Goal: Navigation & Orientation: Find specific page/section

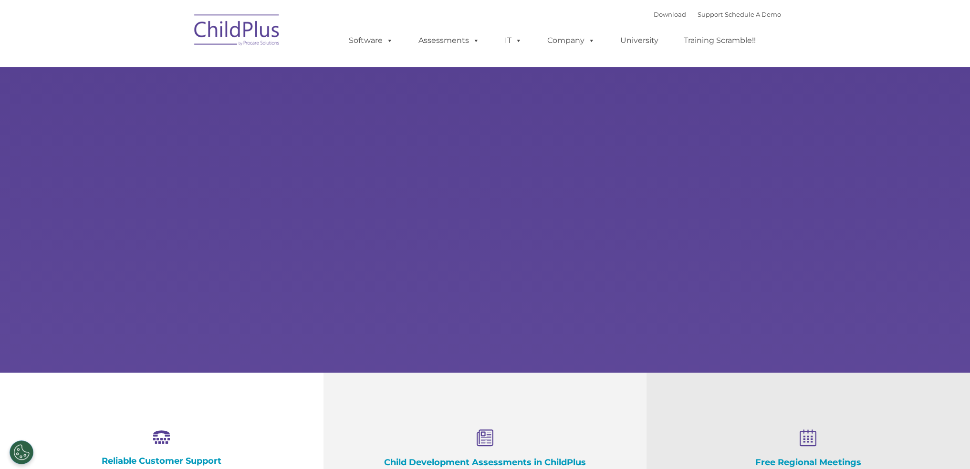
select select "MEDIUM"
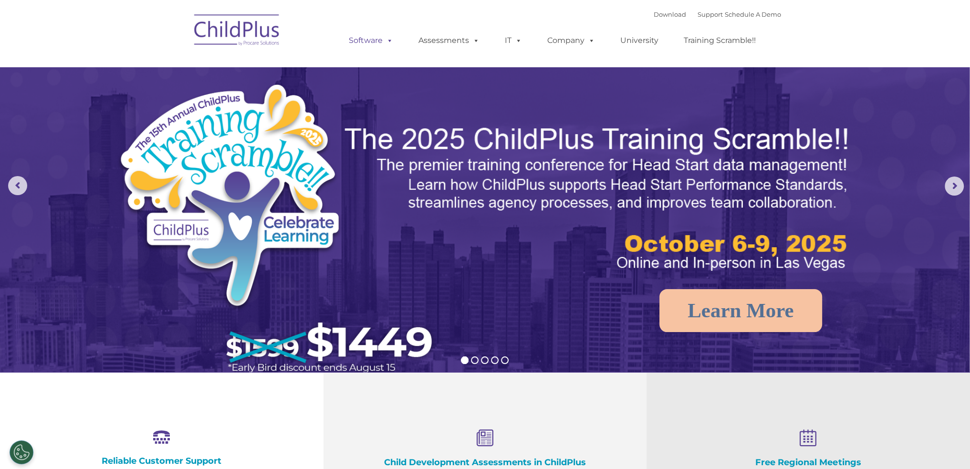
click at [373, 43] on link "Software" at bounding box center [370, 40] width 63 height 19
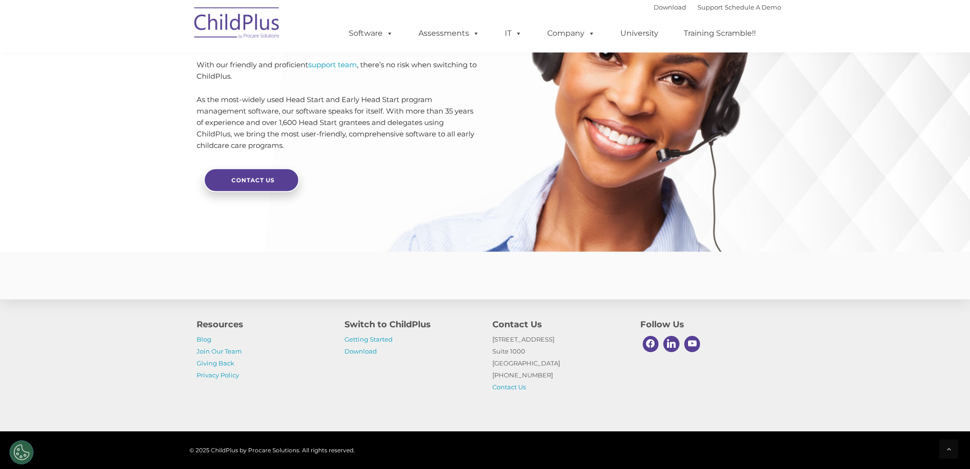
scroll to position [2231, 0]
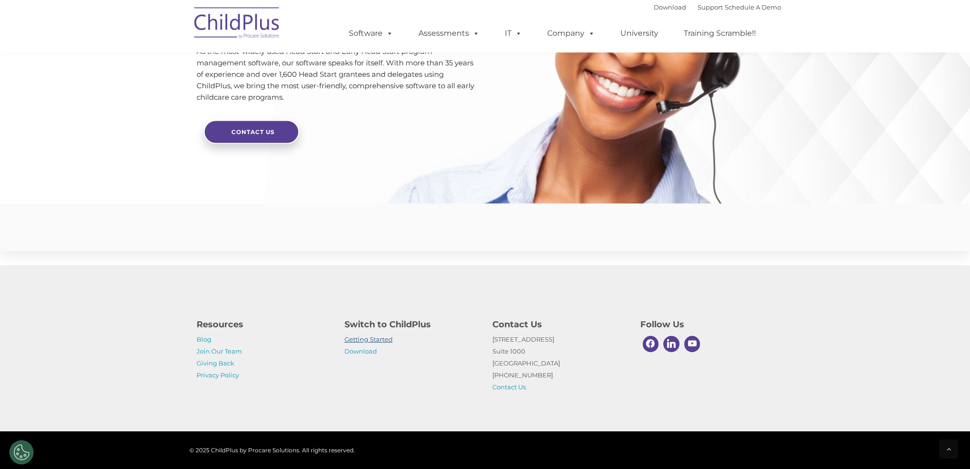
click at [371, 341] on link "Getting Started" at bounding box center [368, 339] width 48 height 8
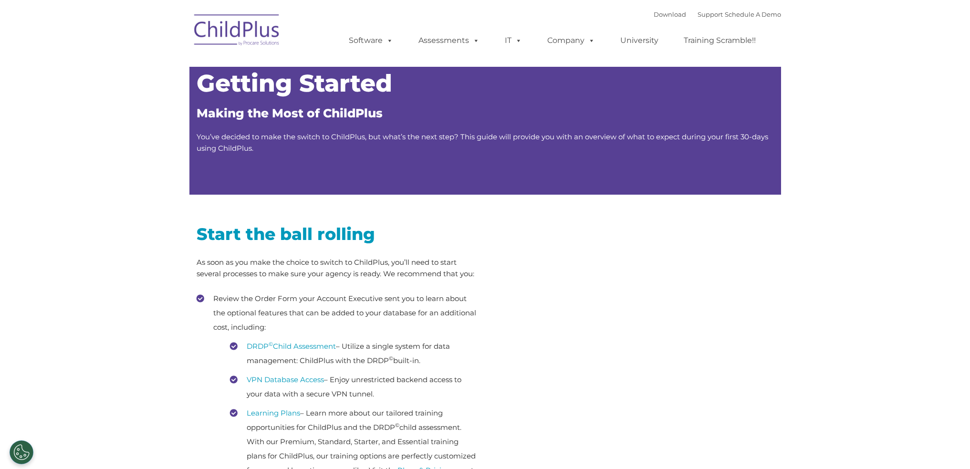
type input ""
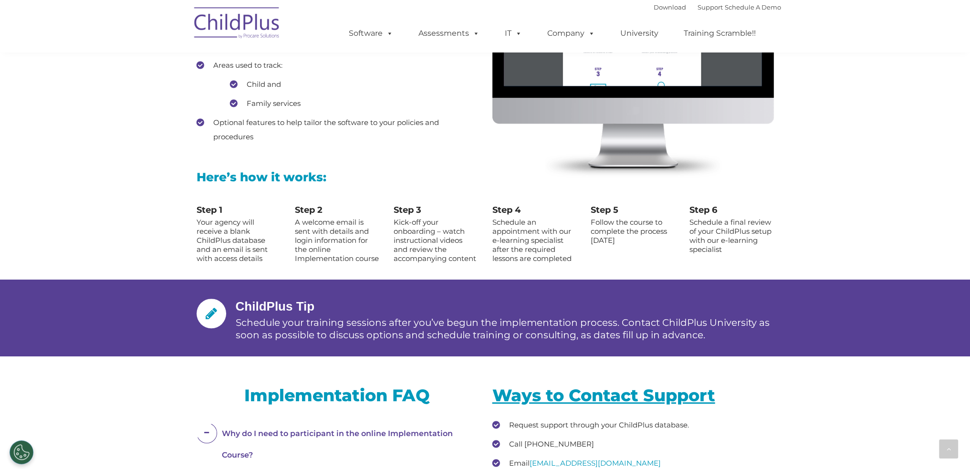
scroll to position [947, 0]
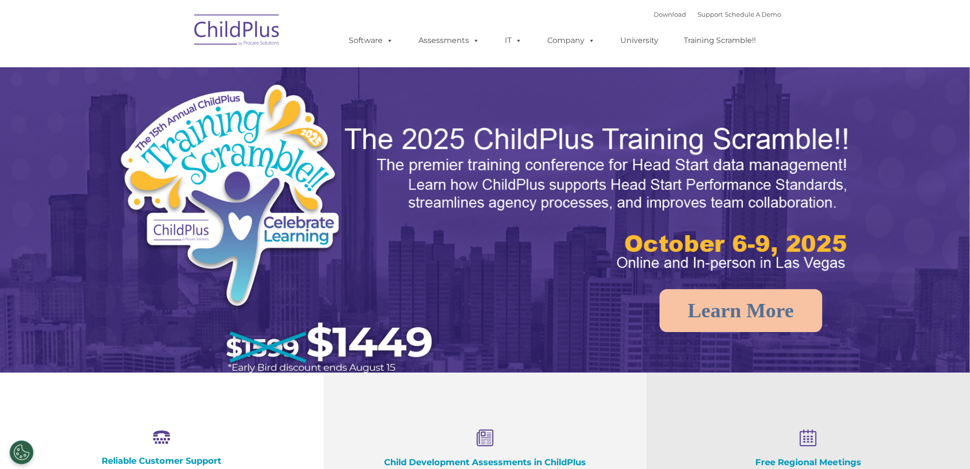
select select "MEDIUM"
